Goal: Transaction & Acquisition: Purchase product/service

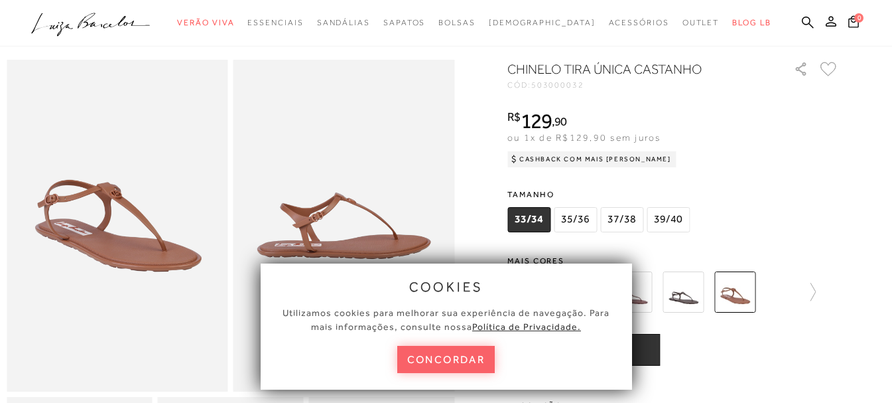
scroll to position [66, 0]
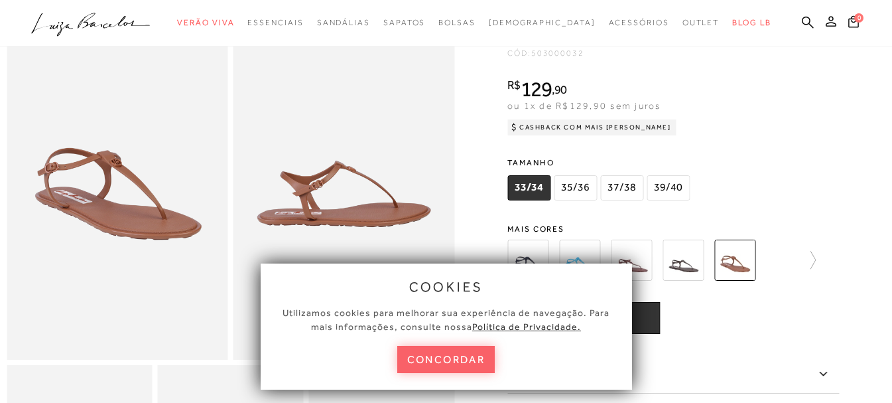
click at [584, 192] on span "35/36" at bounding box center [575, 187] width 43 height 25
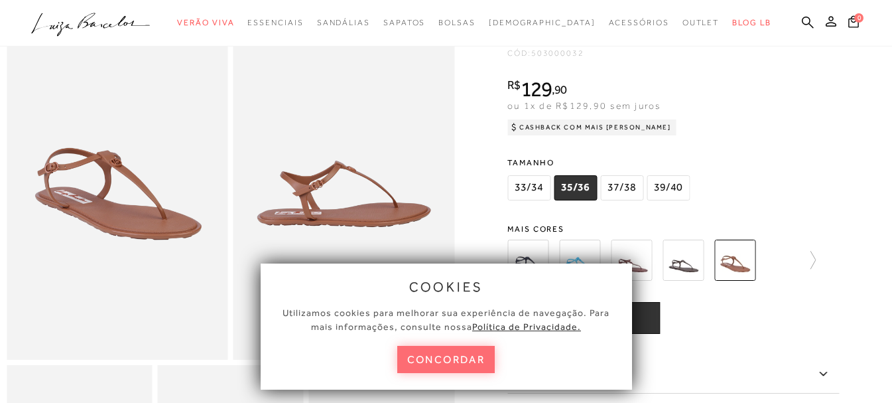
click at [450, 361] on button "concordar" at bounding box center [446, 359] width 98 height 27
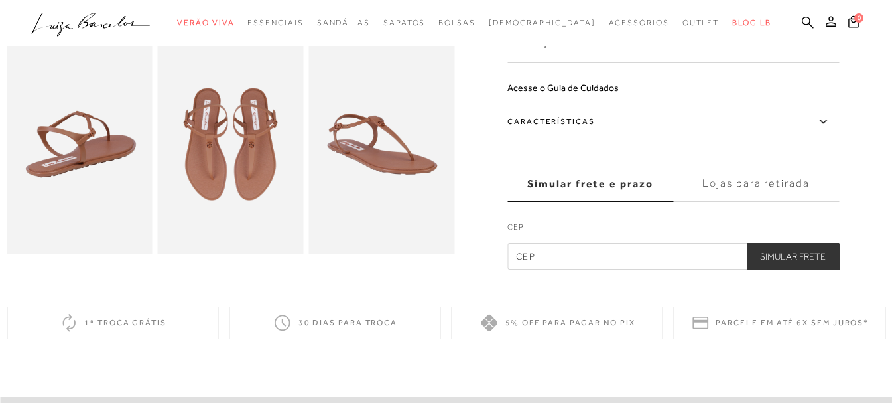
scroll to position [398, 0]
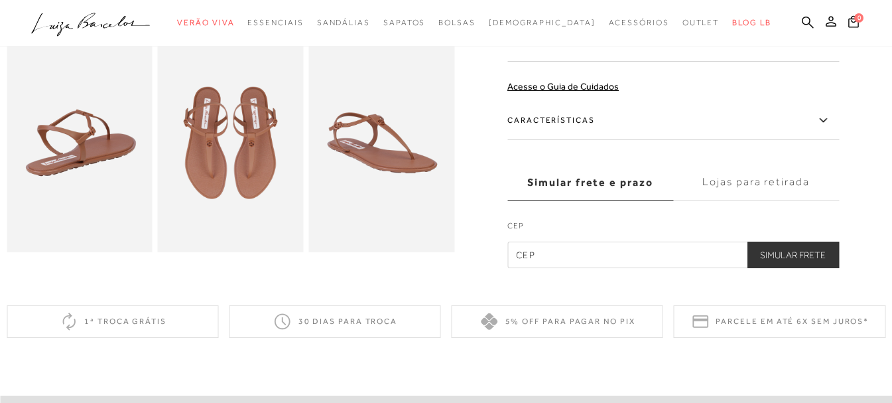
click at [232, 142] on img at bounding box center [231, 142] width 146 height 219
click at [368, 140] on img at bounding box center [381, 142] width 146 height 219
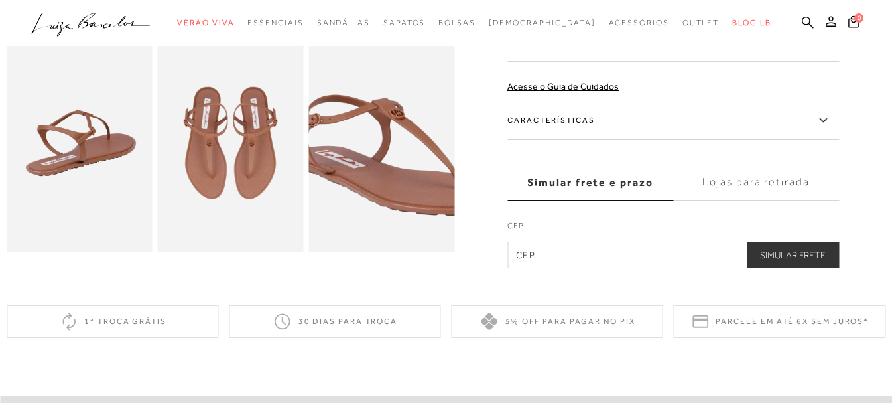
click at [368, 140] on img at bounding box center [398, 154] width 291 height 437
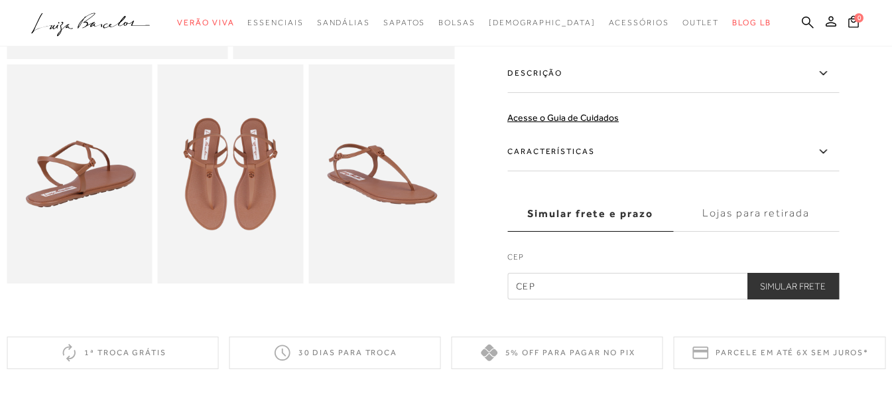
scroll to position [332, 0]
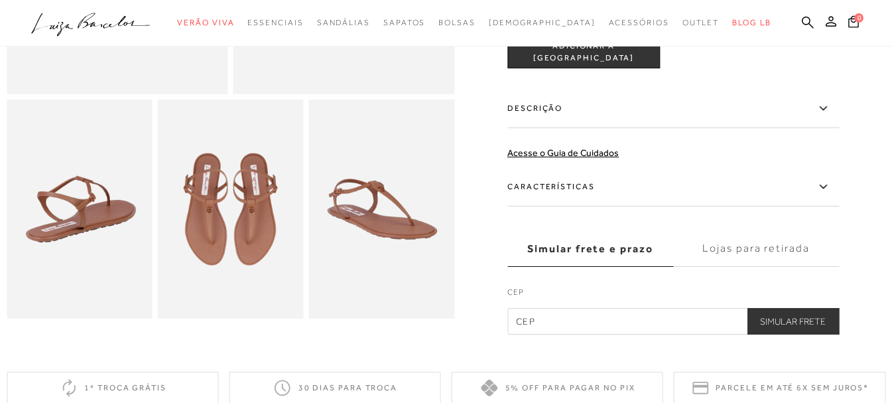
click at [826, 188] on icon at bounding box center [823, 186] width 16 height 17
click at [0, 0] on input "Características" at bounding box center [0, 0] width 0 height 0
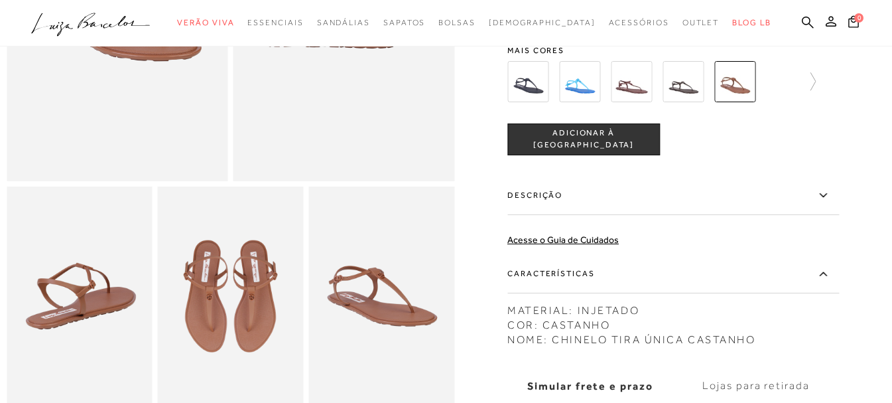
scroll to position [0, 0]
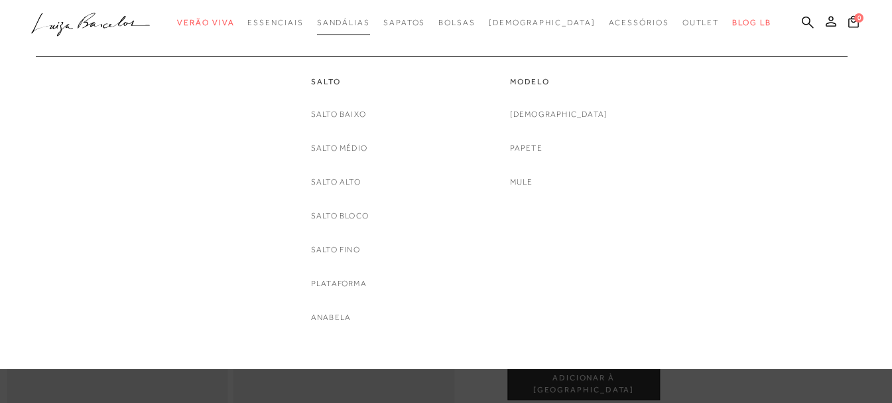
click at [366, 21] on span "Sandálias" at bounding box center [343, 22] width 53 height 9
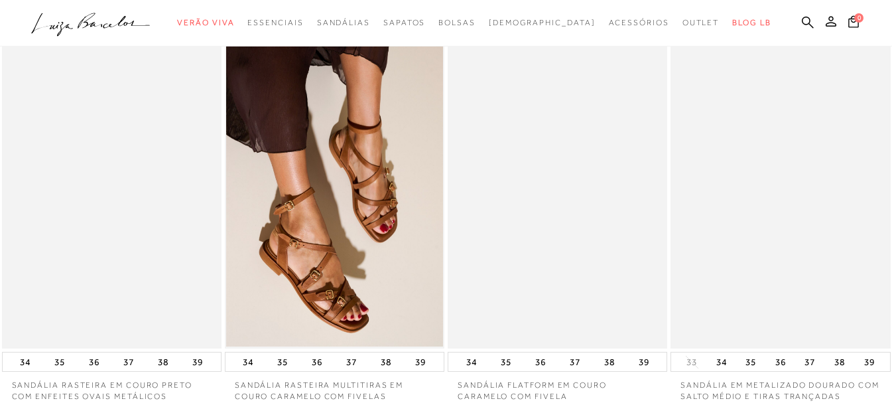
scroll to position [66, 0]
